Goal: Check status: Check status

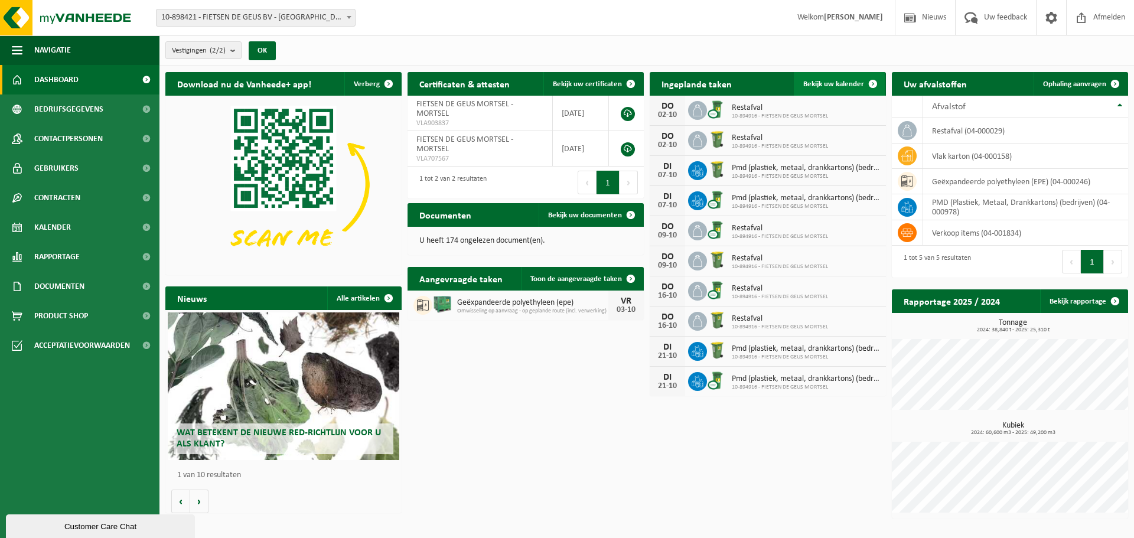
click at [809, 84] on span "Bekijk uw kalender" at bounding box center [833, 84] width 61 height 8
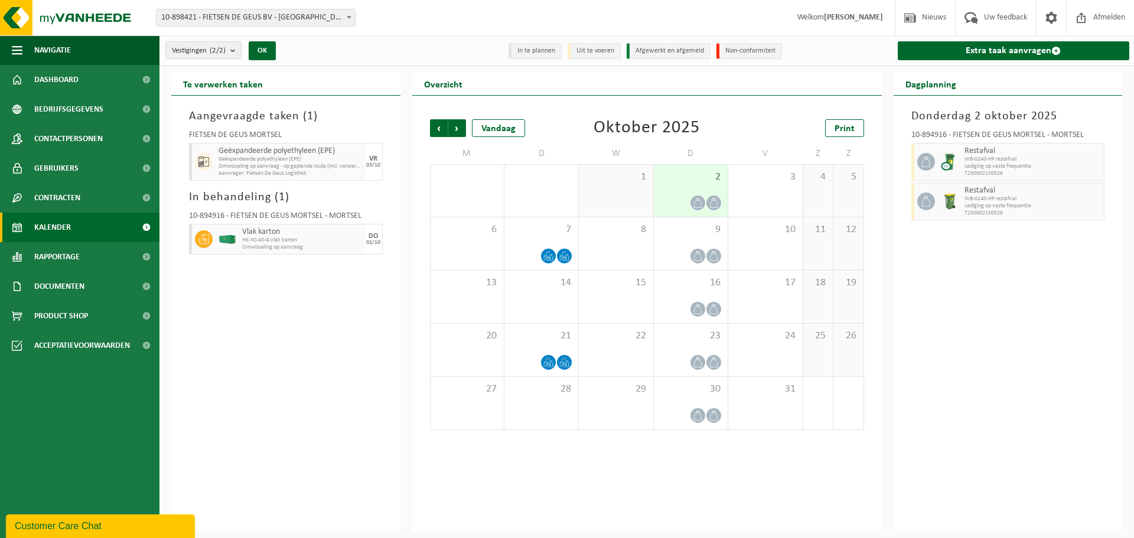
click at [291, 239] on span "HK-XC-40-G vlak karton" at bounding box center [302, 240] width 120 height 7
click at [182, 238] on div "Aangevraagde taken ( 1 ) FIETSEN DE GEUS MORTSEL Geëxpandeerde polyethyleen (EP…" at bounding box center [285, 314] width 229 height 436
click at [198, 239] on icon at bounding box center [203, 239] width 11 height 11
click at [225, 237] on img at bounding box center [228, 239] width 18 height 9
click at [227, 239] on img at bounding box center [228, 239] width 18 height 9
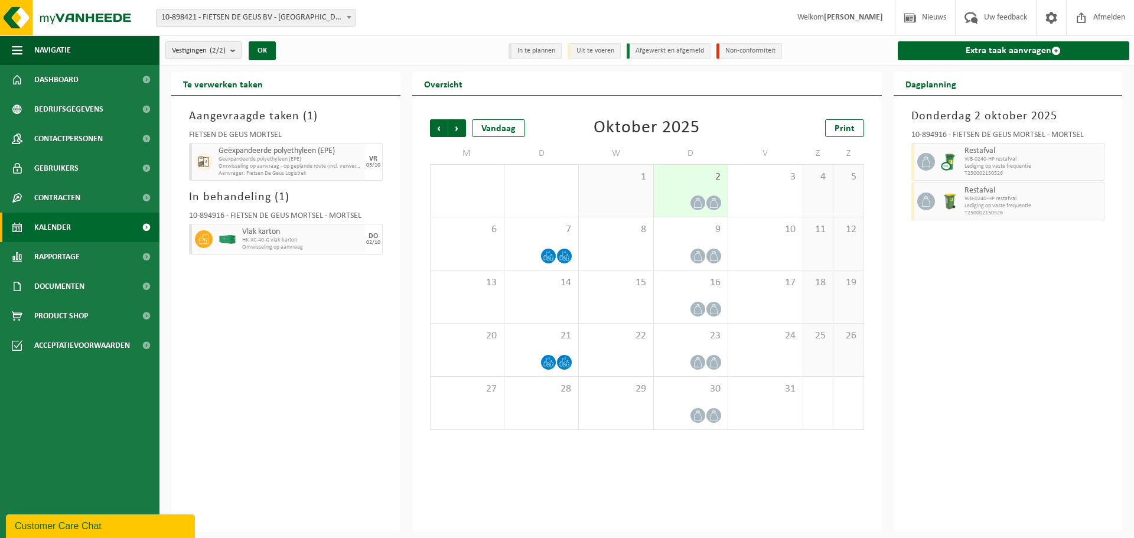
click at [309, 250] on div "Vlak karton HK-XC-40-G vlak karton Omwisseling op aanvraag" at bounding box center [302, 239] width 126 height 31
click at [573, 262] on div "7" at bounding box center [541, 243] width 74 height 53
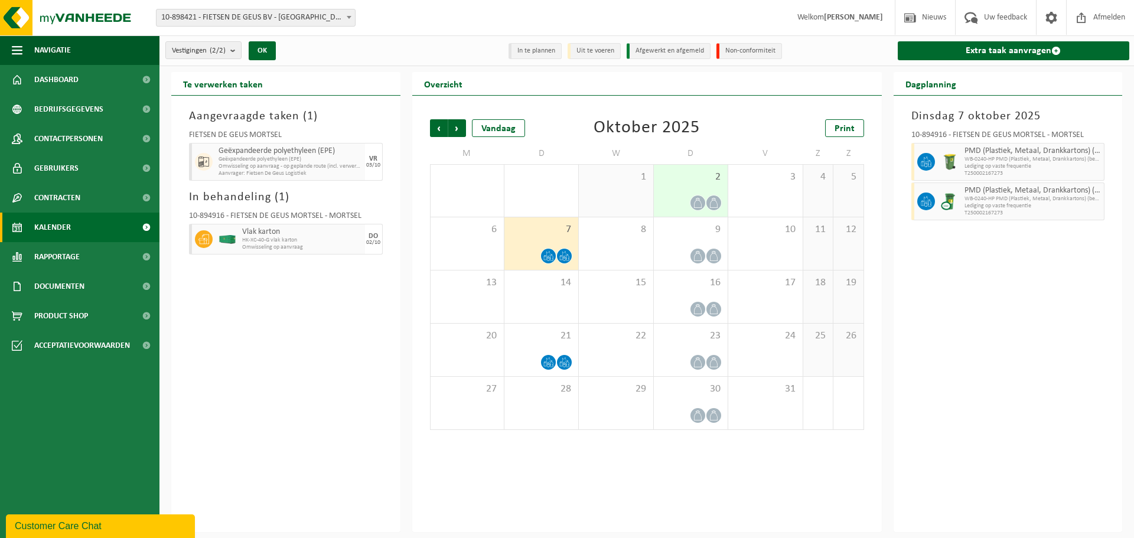
click at [304, 240] on span "HK-XC-40-G vlak karton" at bounding box center [302, 240] width 120 height 7
